Goal: Task Accomplishment & Management: Manage account settings

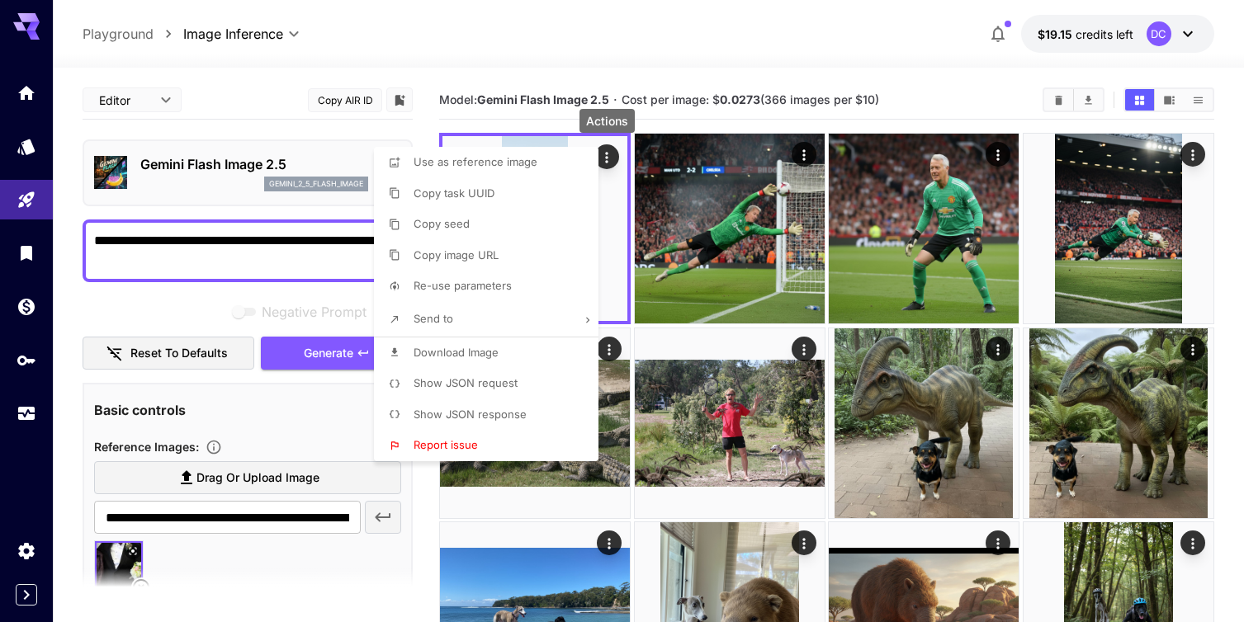
scroll to position [83, 0]
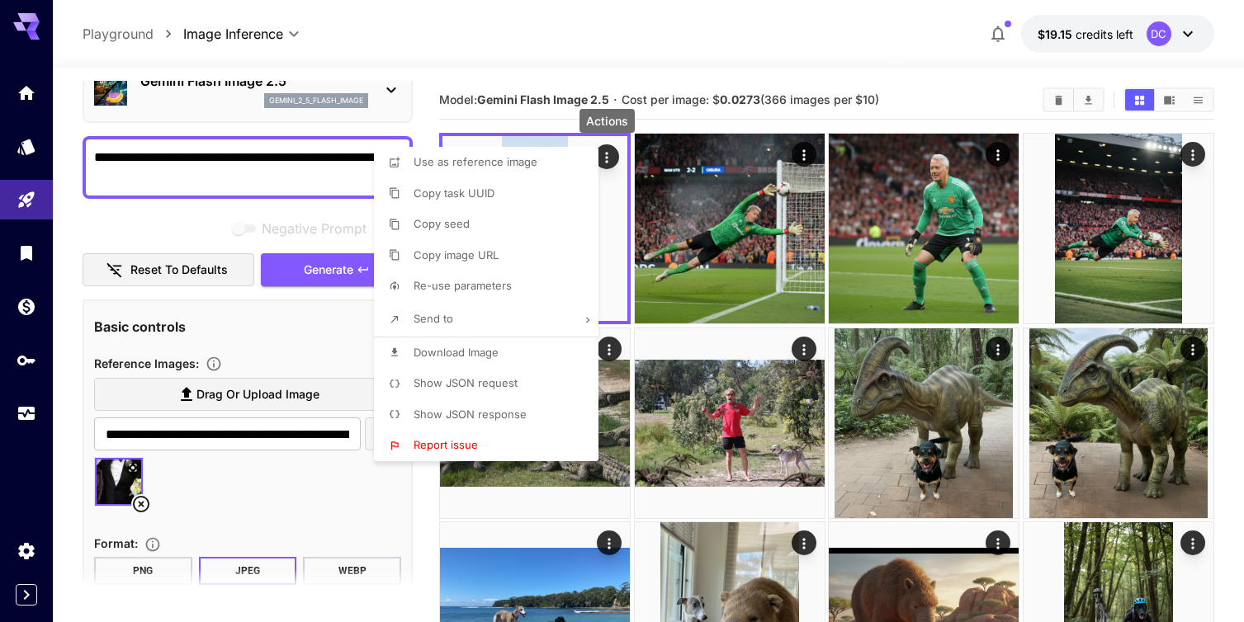
click at [32, 21] on div at bounding box center [622, 311] width 1244 height 622
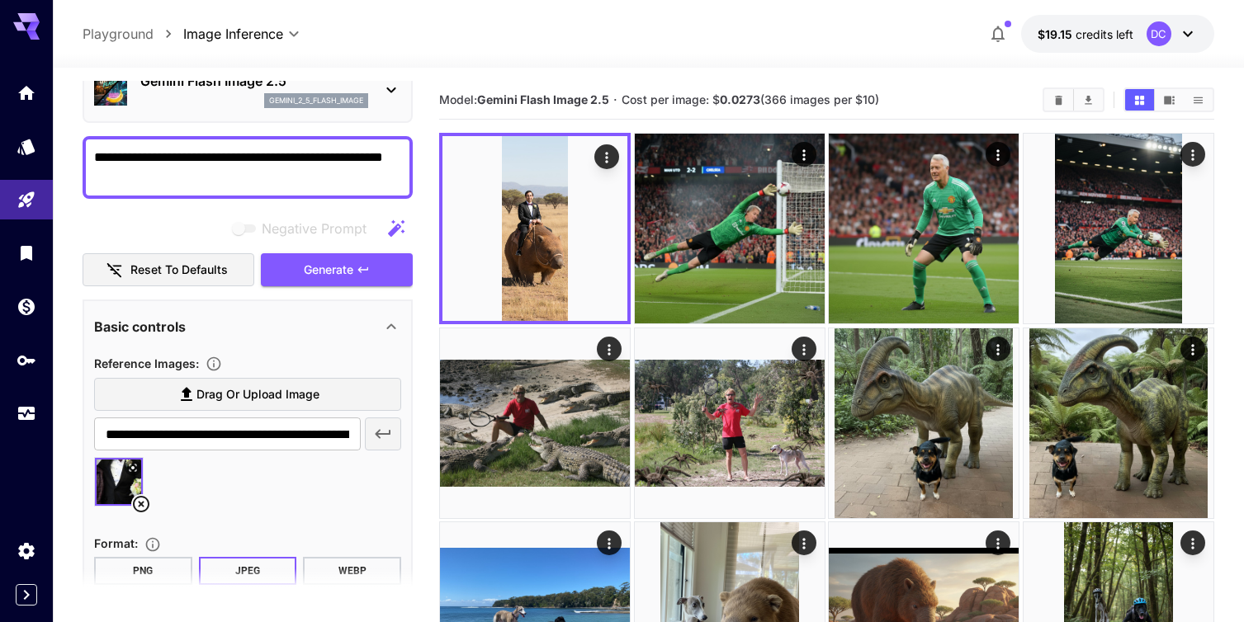
click at [24, 25] on icon at bounding box center [26, 26] width 26 height 26
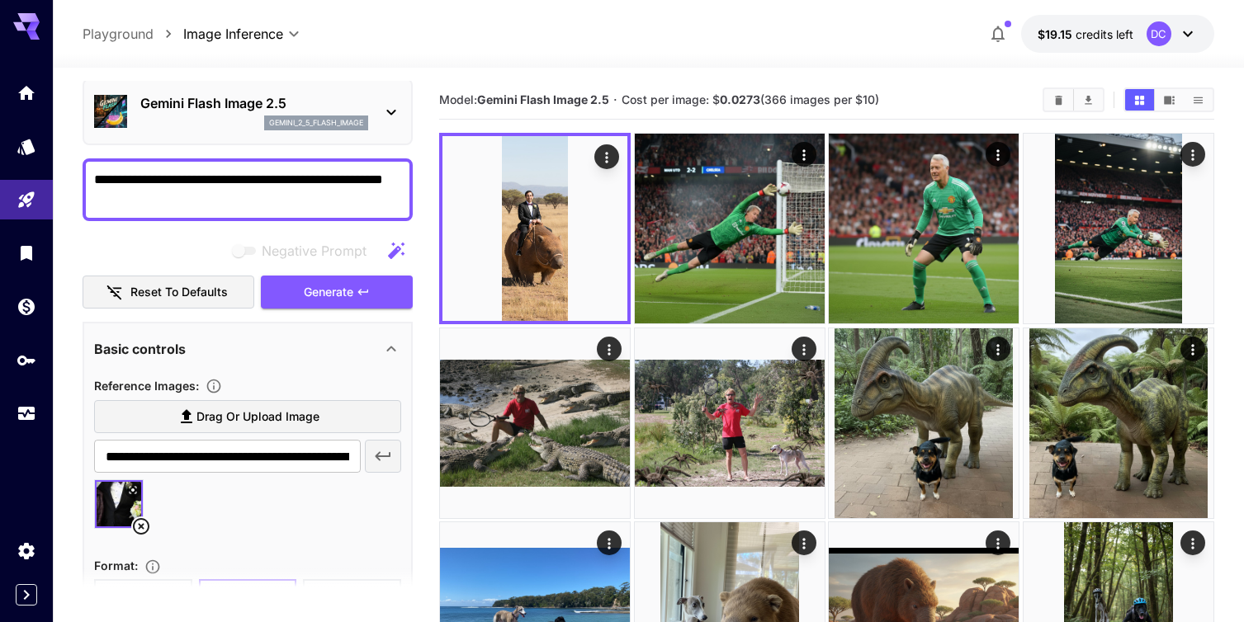
scroll to position [0, 0]
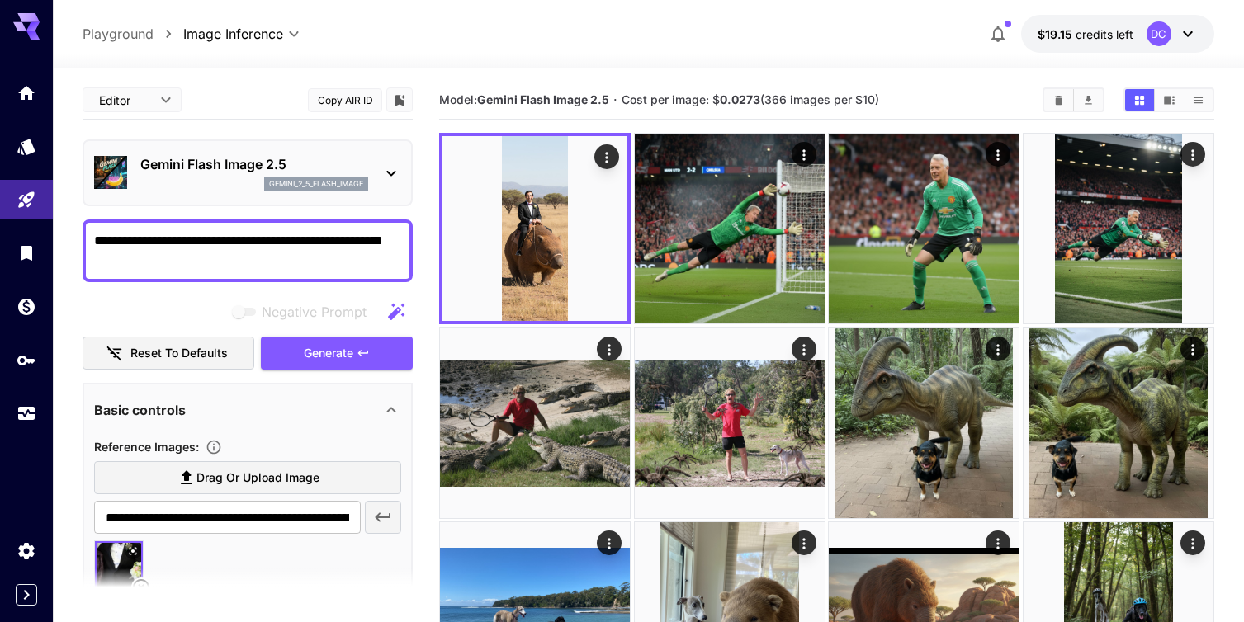
click at [29, 26] on icon at bounding box center [32, 26] width 13 height 9
click at [26, 90] on icon "Home" at bounding box center [28, 88] width 17 height 14
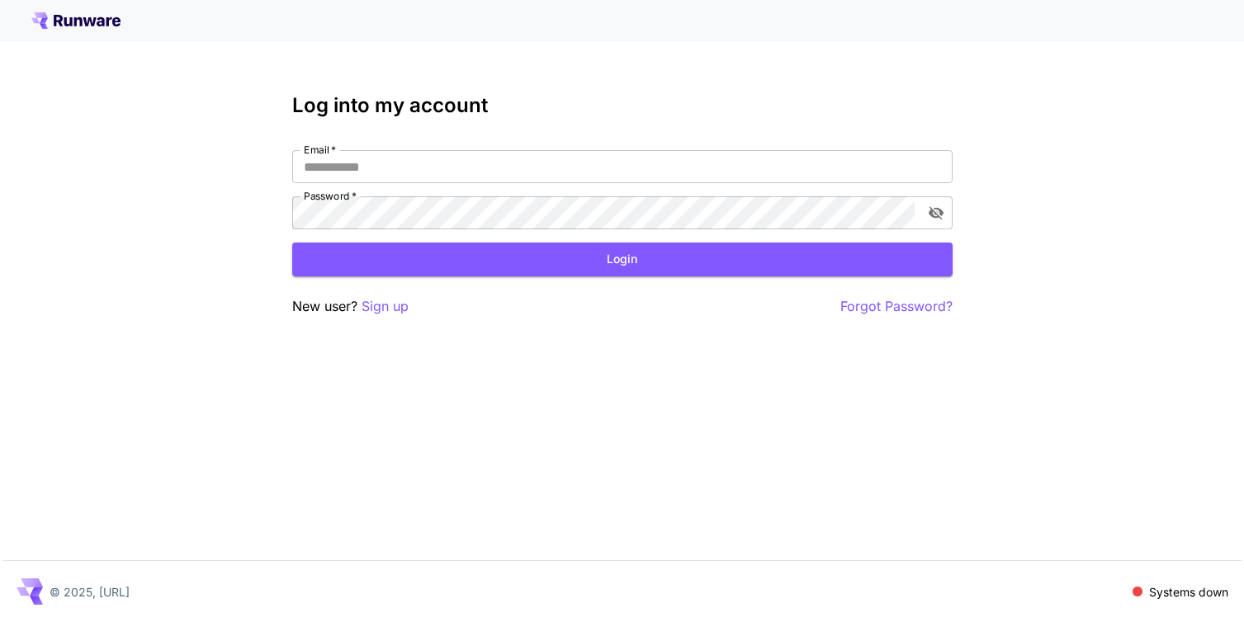
type input "**********"
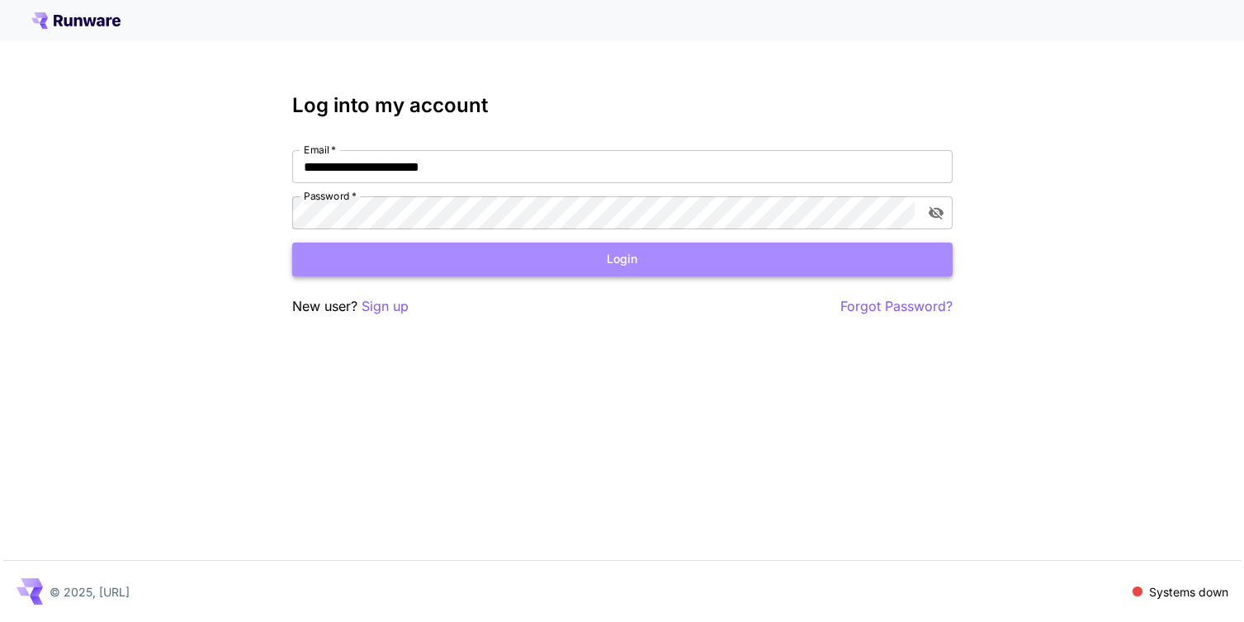
click at [622, 255] on button "Login" at bounding box center [622, 260] width 660 height 34
